Goal: Use online tool/utility: Utilize a website feature to perform a specific function

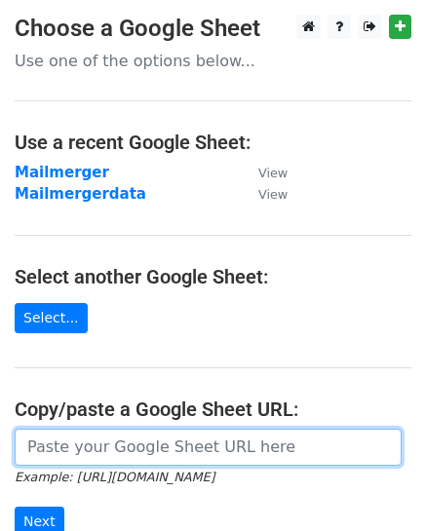
click at [164, 443] on input "url" at bounding box center [208, 447] width 387 height 37
paste input "https://docs.google.com/spreadsheets/d/1ccMSiXkBaR0Q7ikp-SKIxYqZrD0Nn_vmtXVPm-e…"
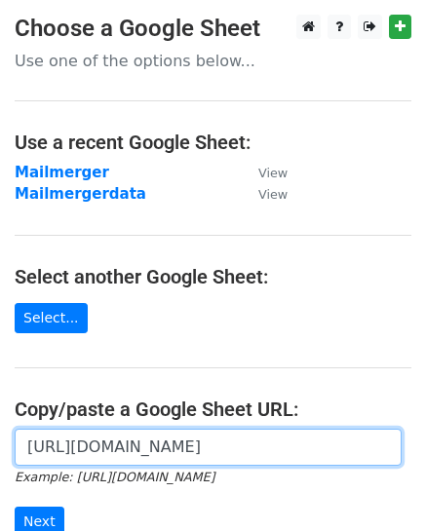
scroll to position [261, 0]
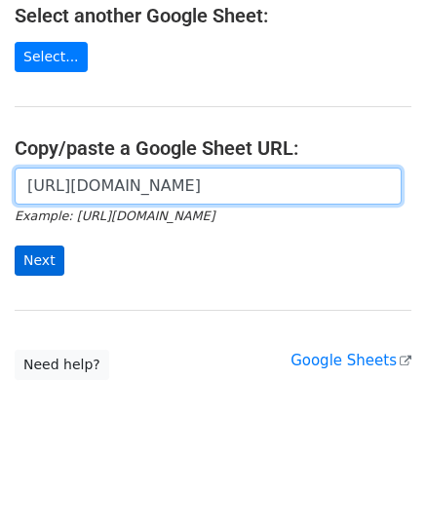
type input "https://docs.google.com/spreadsheets/d/1ccMSiXkBaR0Q7ikp-SKIxYqZrD0Nn_vmtXVPm-e…"
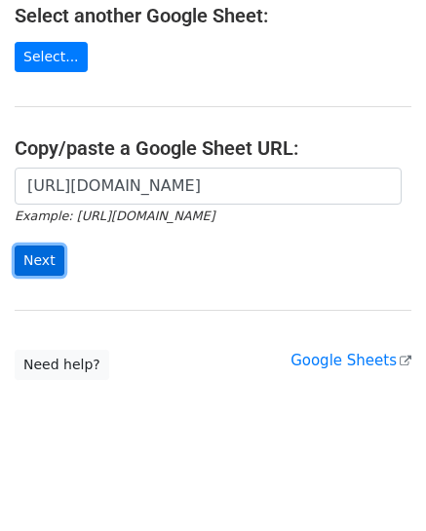
scroll to position [0, 0]
click at [25, 260] on input "Next" at bounding box center [40, 261] width 50 height 30
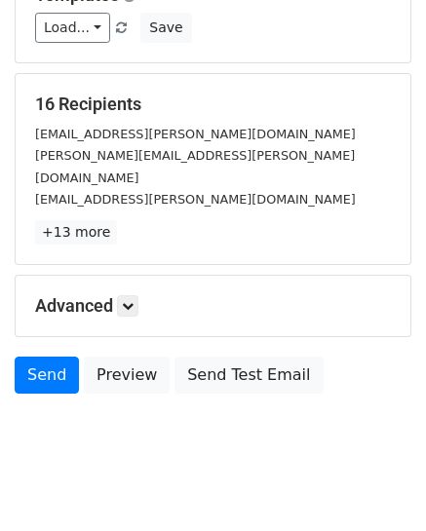
scroll to position [222, 0]
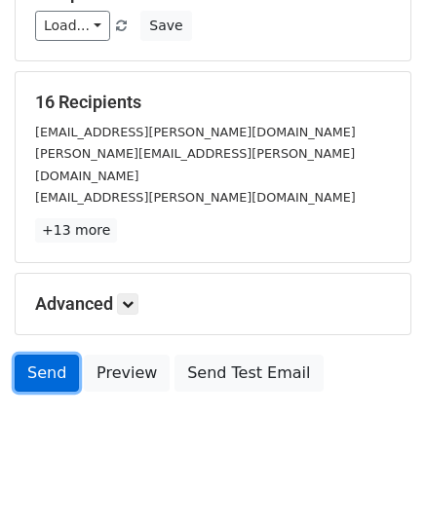
click at [36, 355] on link "Send" at bounding box center [47, 373] width 64 height 37
